Goal: Navigation & Orientation: Understand site structure

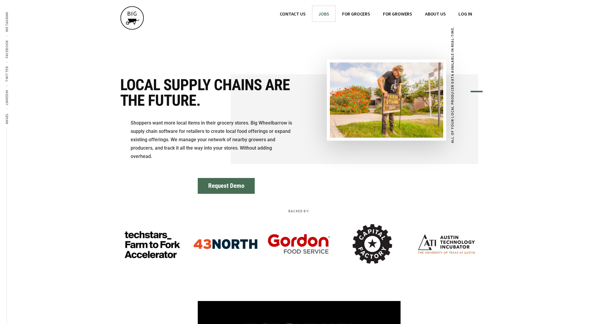
click at [325, 13] on span "JOBS" at bounding box center [323, 14] width 11 height 6
drag, startPoint x: 0, startPoint y: 0, endPoint x: 360, endPoint y: 10, distance: 360.1
click at [360, 10] on link "FOR GROCERS" at bounding box center [356, 14] width 40 height 16
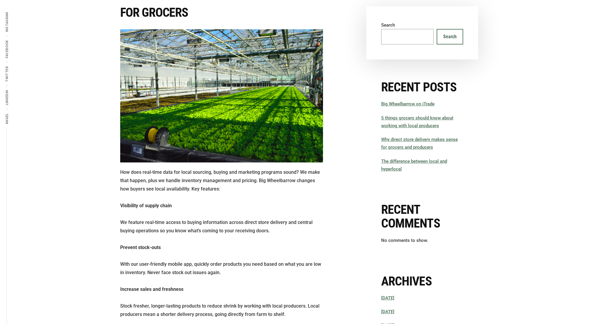
scroll to position [119, 0]
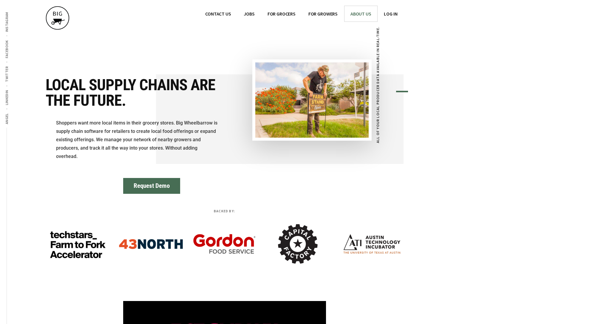
click at [359, 12] on span "ABOUT US" at bounding box center [360, 14] width 21 height 6
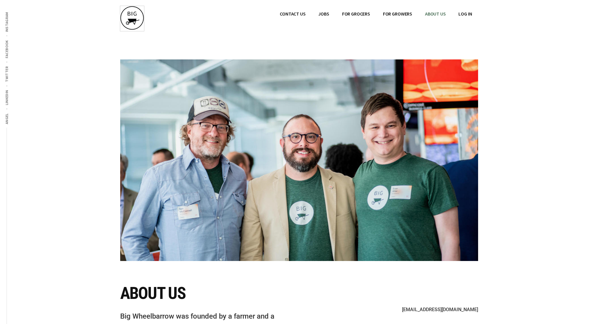
click at [135, 12] on img at bounding box center [132, 18] width 24 height 24
